Goal: Find specific page/section: Find specific page/section

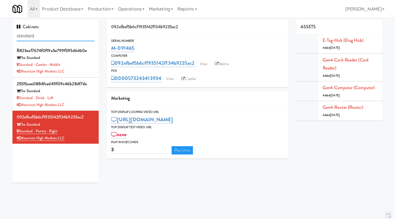
click at [56, 36] on input "standard" at bounding box center [56, 36] width 78 height 10
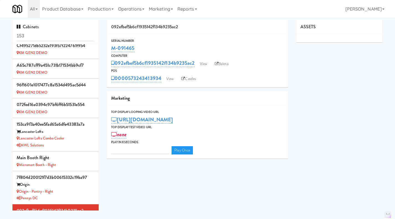
type input "3"
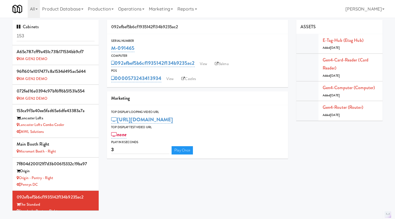
click at [28, 30] on div "Cabinets 153" at bounding box center [55, 32] width 86 height 24
click at [29, 33] on input "153" at bounding box center [56, 36] width 78 height 10
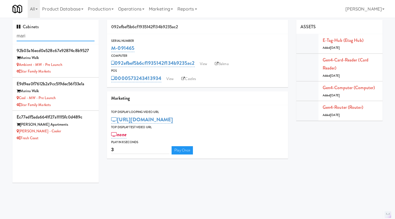
type input "mari"
click at [73, 142] on li "ec77edf5ada6641f27a11115fc0d489c Marisol Apartments Marisol - Cooler Fresh Coast" at bounding box center [55, 127] width 86 height 33
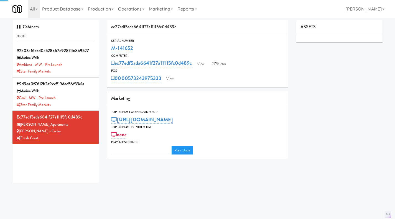
type input "3"
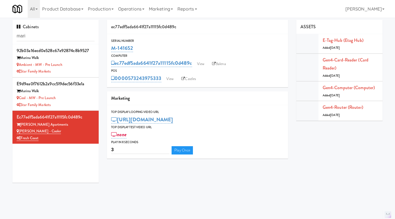
drag, startPoint x: 137, startPoint y: 48, endPoint x: 118, endPoint y: 50, distance: 19.4
click at [107, 52] on div "Serial Number M-141652" at bounding box center [197, 45] width 181 height 15
copy link "M-141652"
